Goal: Entertainment & Leisure: Consume media (video, audio)

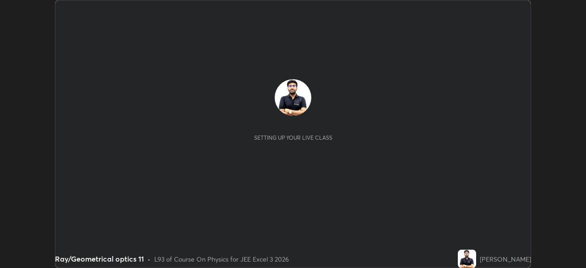
scroll to position [268, 585]
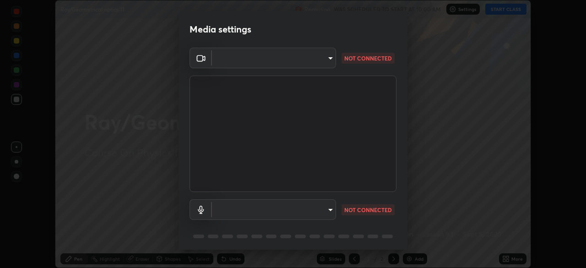
type input "d8992f85583b40a53285941c60badd2bb32bf670ecfb090268b2fea427d69f75"
type input "default"
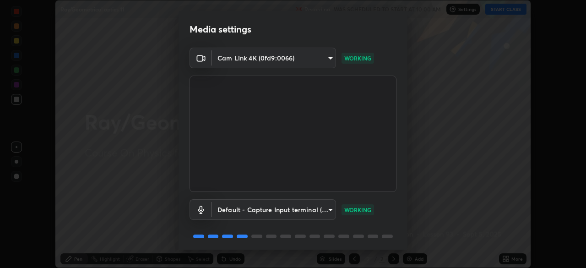
scroll to position [32, 0]
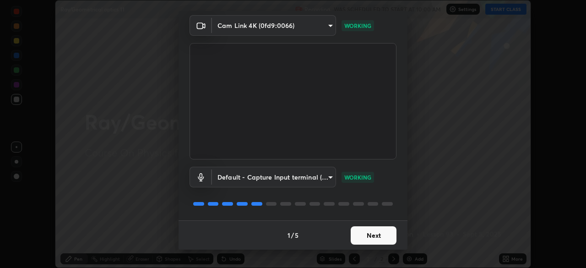
click at [365, 240] on button "Next" at bounding box center [374, 235] width 46 height 18
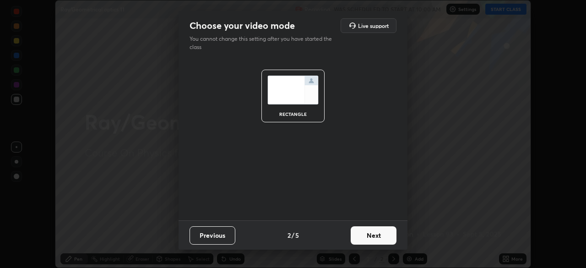
click at [370, 236] on button "Next" at bounding box center [374, 235] width 46 height 18
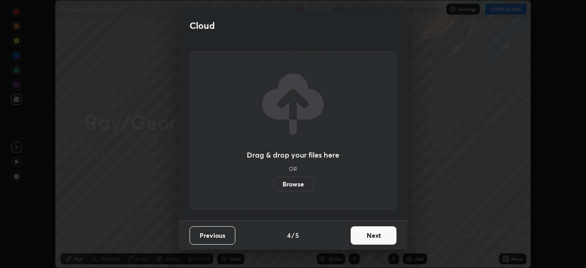
click at [370, 236] on button "Next" at bounding box center [374, 235] width 46 height 18
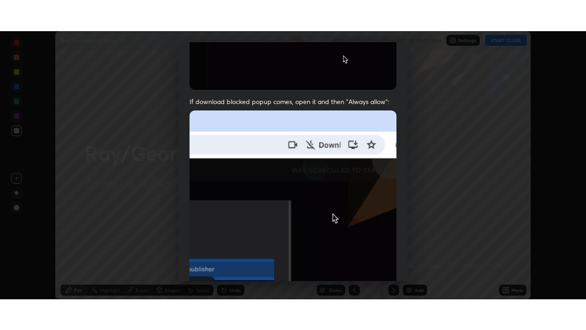
scroll to position [219, 0]
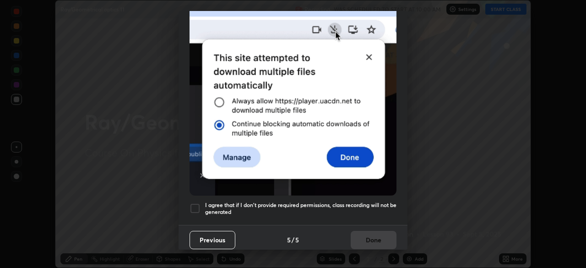
click at [200, 205] on div at bounding box center [194, 208] width 11 height 11
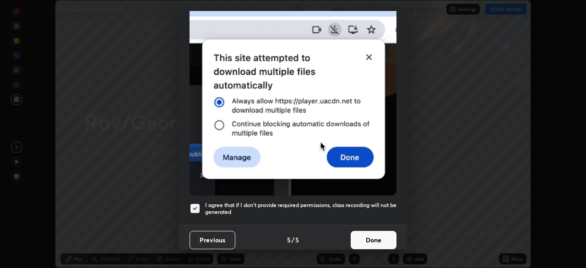
click at [365, 238] on button "Done" at bounding box center [374, 240] width 46 height 18
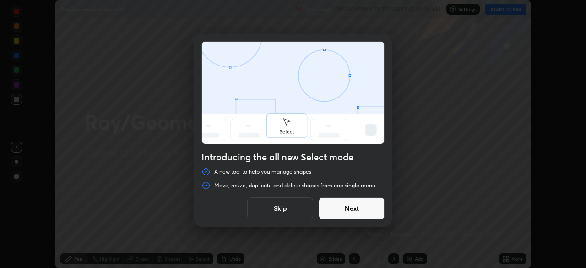
click at [281, 213] on button "Skip" at bounding box center [280, 208] width 66 height 22
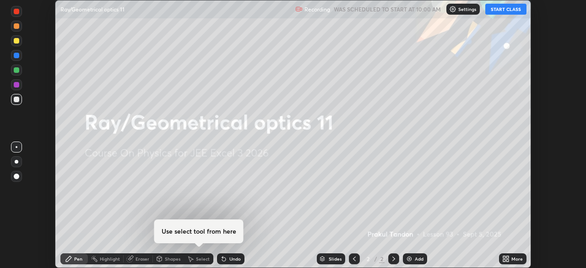
click at [511, 11] on button "START CLASS" at bounding box center [505, 9] width 41 height 11
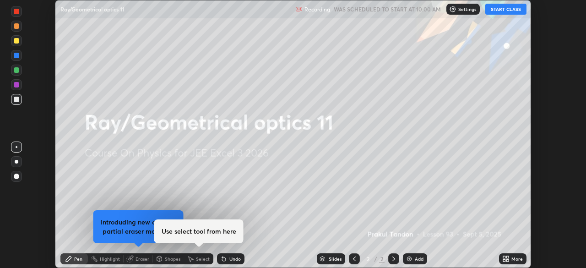
click at [510, 259] on div "More" at bounding box center [512, 258] width 27 height 11
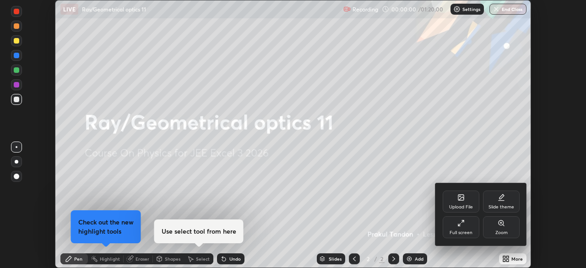
click at [467, 233] on div "Full screen" at bounding box center [460, 232] width 23 height 5
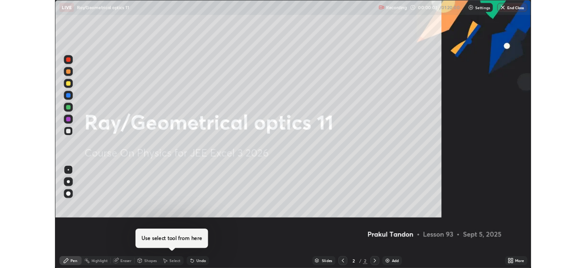
scroll to position [330, 586]
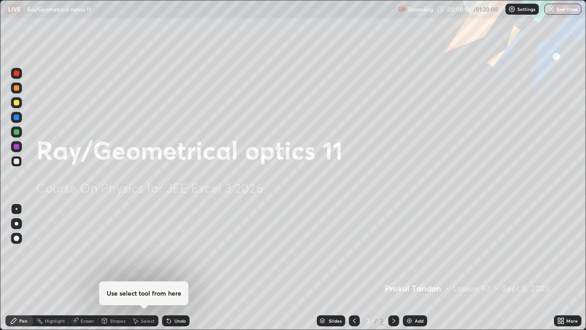
click at [415, 267] on div "Add" at bounding box center [415, 320] width 24 height 11
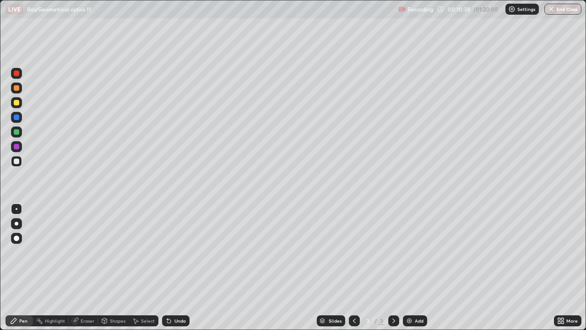
click at [15, 102] on div at bounding box center [16, 102] width 5 height 5
click at [170, 267] on div "Undo" at bounding box center [175, 320] width 27 height 11
click at [172, 267] on div "Undo" at bounding box center [175, 320] width 27 height 11
click at [174, 267] on div "Undo" at bounding box center [179, 320] width 11 height 5
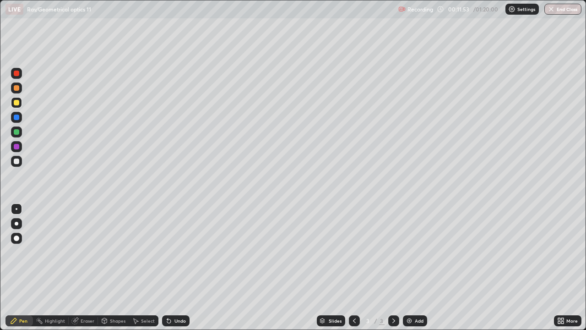
click at [178, 267] on div "Undo" at bounding box center [179, 320] width 11 height 5
click at [174, 267] on div "Undo" at bounding box center [179, 320] width 11 height 5
click at [172, 267] on div "Undo" at bounding box center [175, 320] width 27 height 11
click at [171, 267] on icon at bounding box center [168, 320] width 7 height 7
click at [174, 267] on div "Undo" at bounding box center [175, 320] width 27 height 11
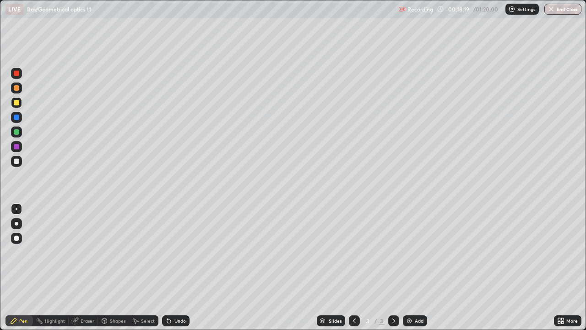
click at [172, 267] on div "Undo" at bounding box center [175, 320] width 27 height 11
click at [174, 267] on div "Undo" at bounding box center [175, 320] width 27 height 11
click at [177, 267] on div "Undo" at bounding box center [175, 320] width 27 height 11
click at [175, 267] on div "Undo" at bounding box center [175, 320] width 27 height 11
click at [176, 267] on div "Undo" at bounding box center [175, 320] width 27 height 11
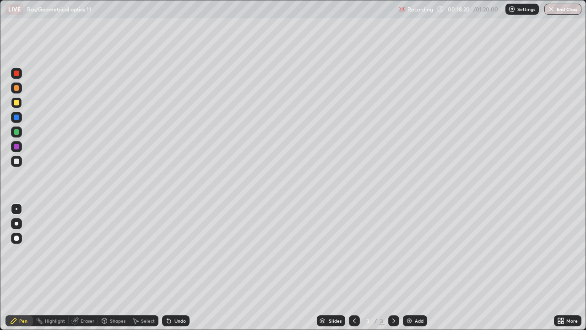
click at [172, 267] on div "Undo" at bounding box center [175, 320] width 27 height 11
click at [187, 267] on div "Undo" at bounding box center [175, 320] width 27 height 11
click at [203, 267] on div "Slides 3 / 3 Add" at bounding box center [371, 320] width 364 height 18
click at [175, 267] on div "Undo" at bounding box center [175, 320] width 27 height 11
click at [186, 267] on div "Undo" at bounding box center [175, 320] width 27 height 11
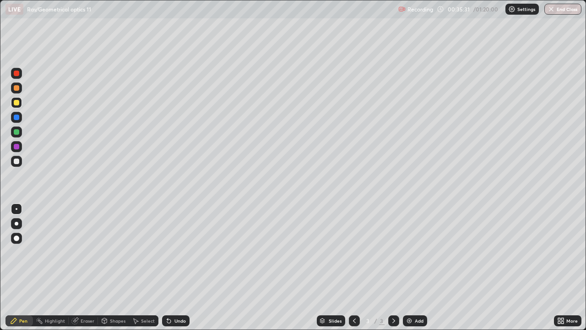
click at [199, 267] on div "Slides 3 / 3 Add" at bounding box center [371, 320] width 364 height 18
click at [211, 267] on div "Slides 3 / 3 Add" at bounding box center [371, 320] width 364 height 18
click at [224, 267] on div "Slides 3 / 3 Add" at bounding box center [371, 320] width 364 height 18
click at [419, 267] on div "Add" at bounding box center [415, 320] width 24 height 11
click at [560, 4] on button "End Class" at bounding box center [562, 9] width 37 height 11
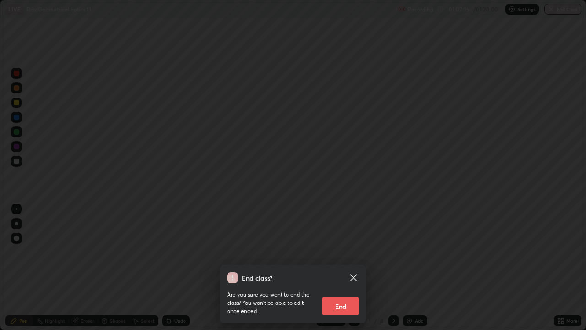
click at [557, 12] on div "End class? Are you sure you want to end the class? You won’t be able to edit on…" at bounding box center [293, 165] width 586 height 330
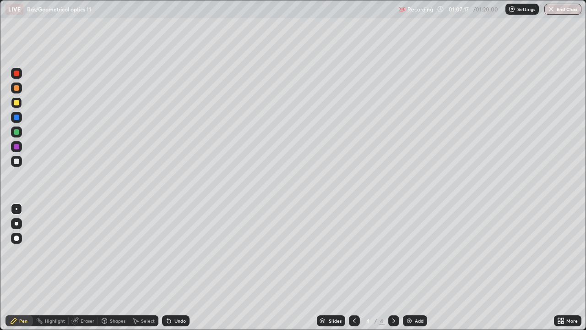
click at [551, 11] on img "button" at bounding box center [550, 8] width 7 height 7
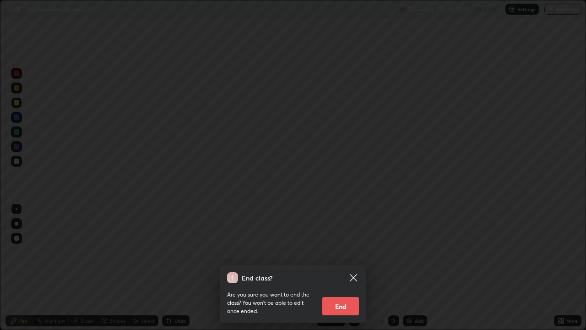
click at [338, 267] on button "End" at bounding box center [340, 306] width 37 height 18
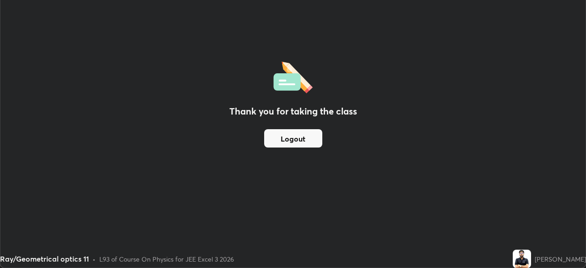
scroll to position [45497, 45179]
